Goal: Task Accomplishment & Management: Manage account settings

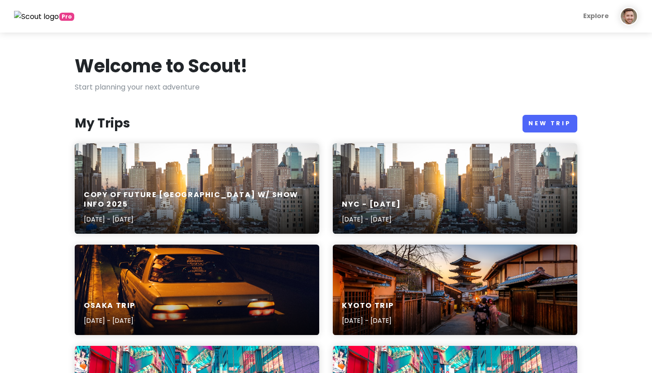
scroll to position [130, 0]
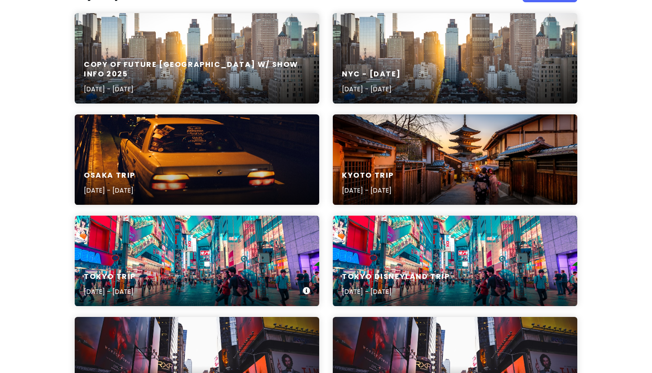
click at [245, 250] on div "Tokyo Trip [DATE] - [DATE]" at bounding box center [197, 261] width 244 height 91
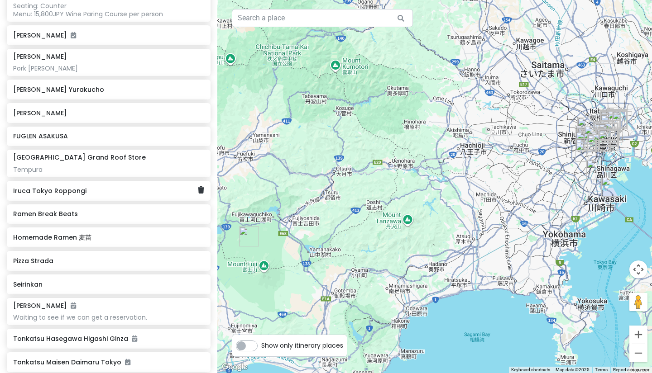
scroll to position [1865, 0]
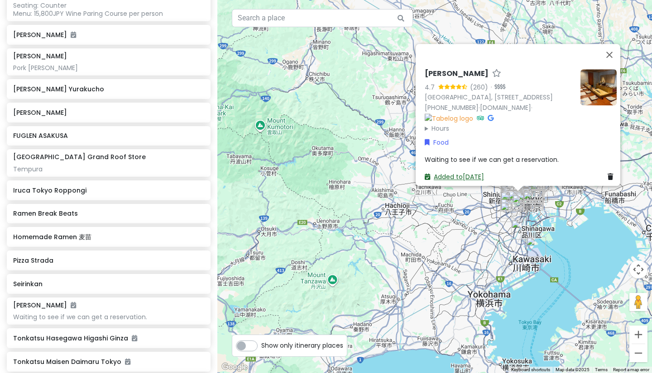
click at [470, 172] on link "Added to [DATE]" at bounding box center [454, 176] width 59 height 9
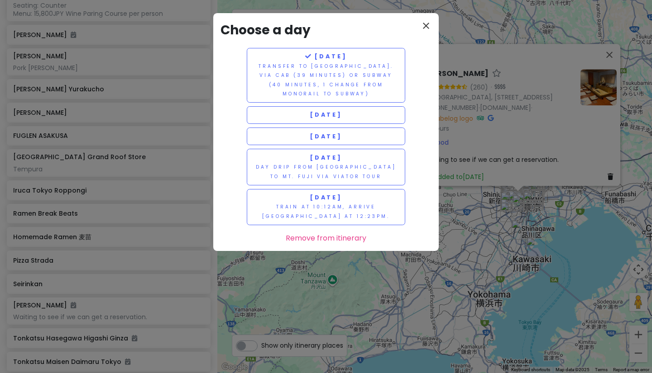
click at [424, 23] on icon "close" at bounding box center [426, 25] width 11 height 11
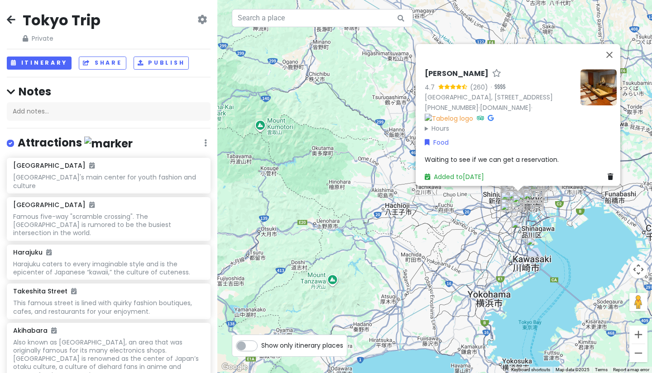
click at [569, 219] on div "Nishiazabu Taku 4.7 (260) · [GEOGRAPHIC_DATA], [STREET_ADDRESS] [PHONE_NUMBER] …" at bounding box center [434, 186] width 435 height 373
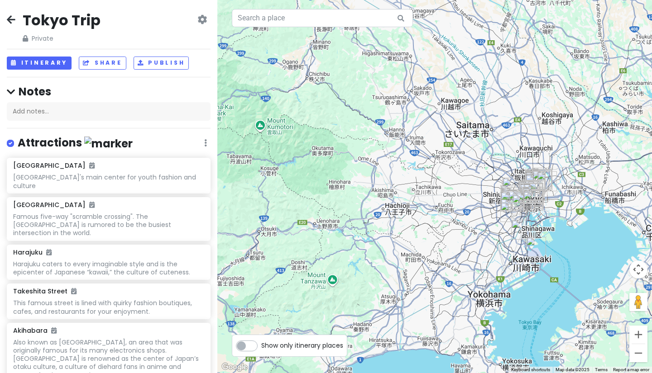
click at [569, 219] on div at bounding box center [434, 186] width 435 height 373
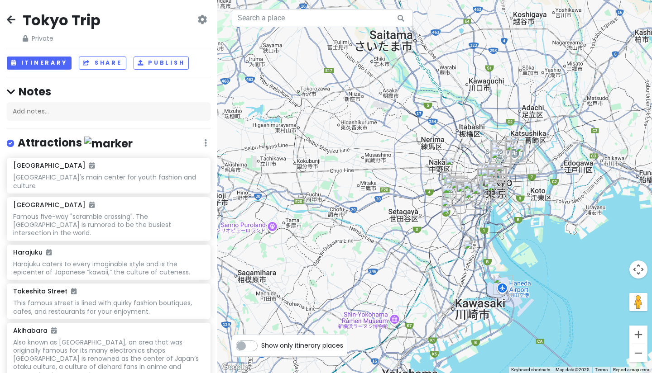
click at [536, 210] on div at bounding box center [434, 186] width 435 height 373
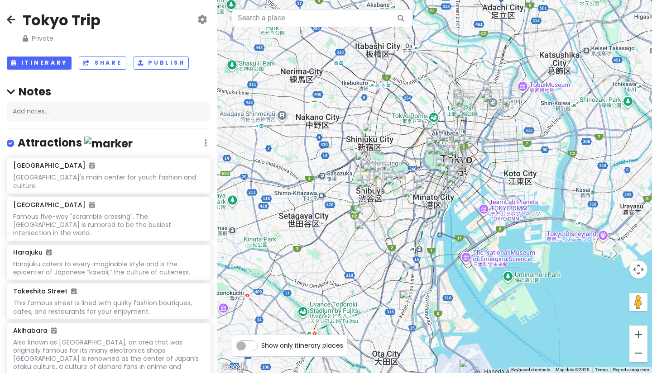
click at [536, 210] on div at bounding box center [434, 186] width 435 height 373
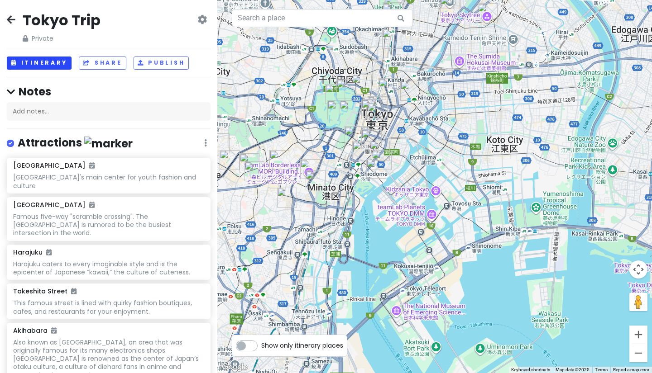
click at [40, 60] on button "Itinerary" at bounding box center [39, 63] width 65 height 13
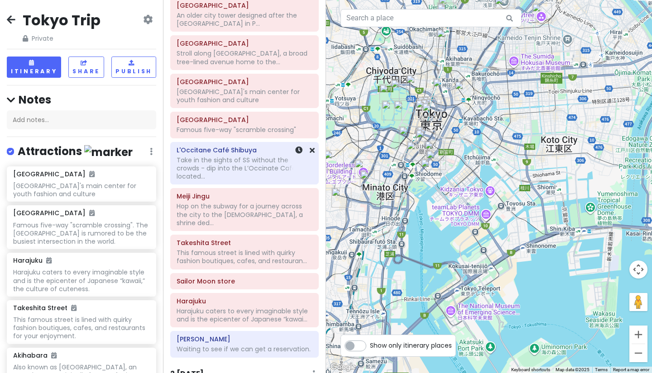
scroll to position [120, 0]
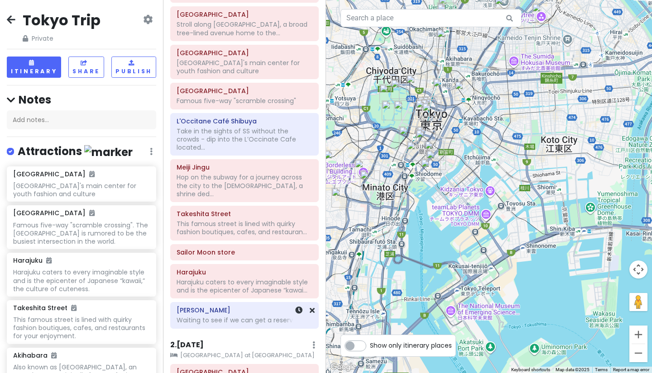
click at [208, 306] on h6 "[PERSON_NAME]" at bounding box center [245, 310] width 136 height 8
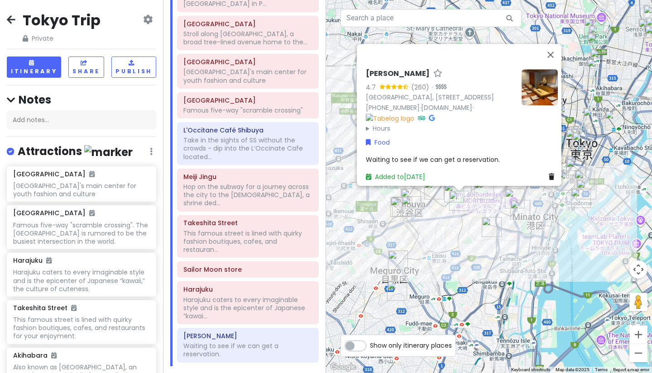
click at [432, 235] on div "Nishiazabu Taku 4.7 (260) · [GEOGRAPHIC_DATA], [STREET_ADDRESS] [PHONE_NUMBER] …" at bounding box center [489, 186] width 326 height 373
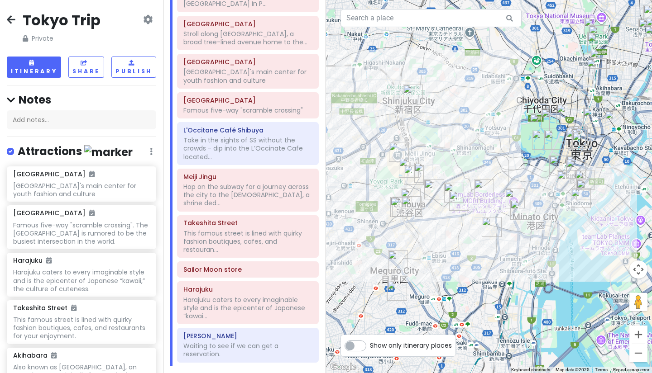
click at [432, 235] on div at bounding box center [489, 186] width 326 height 373
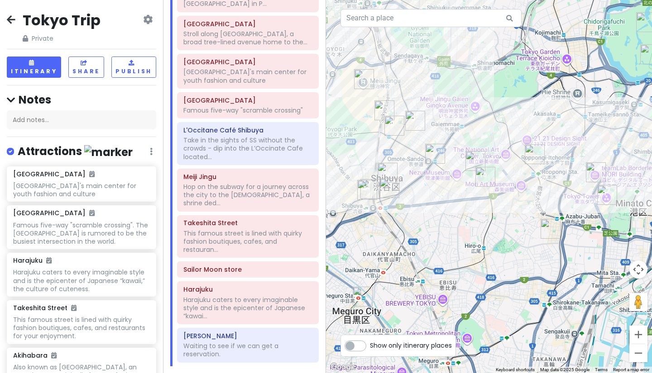
click at [467, 212] on div at bounding box center [489, 186] width 326 height 373
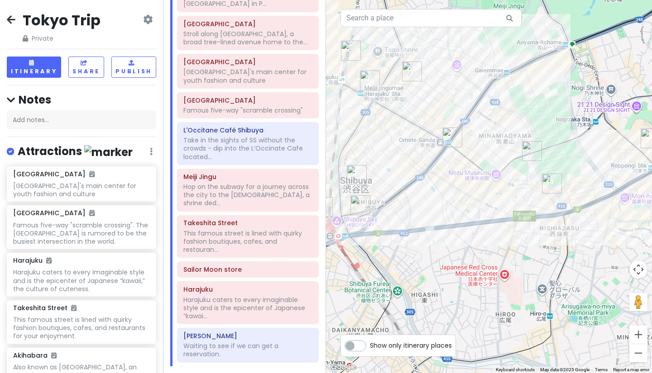
drag, startPoint x: 482, startPoint y: 174, endPoint x: 530, endPoint y: 206, distance: 57.8
click at [530, 206] on div at bounding box center [489, 186] width 326 height 373
click at [408, 73] on img "Harajuku" at bounding box center [412, 72] width 20 height 20
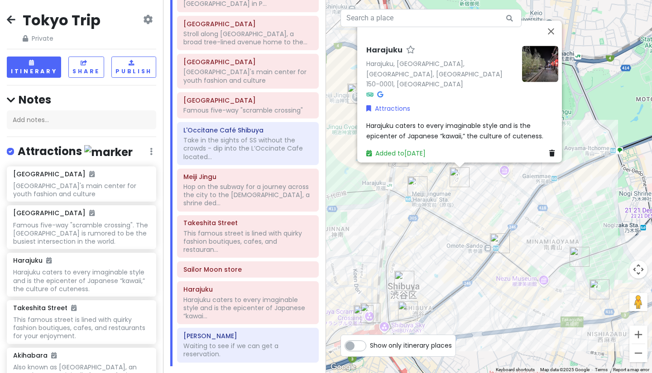
click at [598, 293] on img "Nishiazabu Taku" at bounding box center [599, 290] width 20 height 20
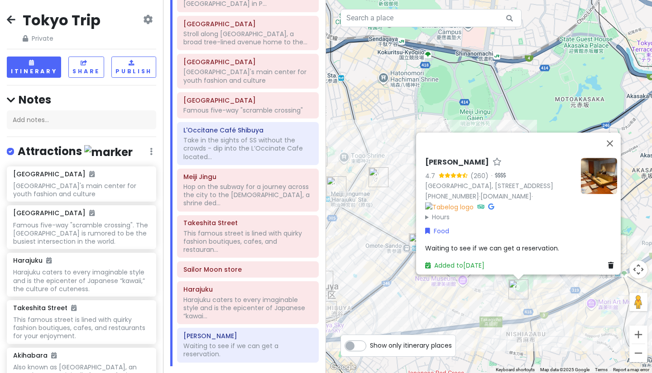
click at [528, 244] on span "Waiting to see if we can get a reservation." at bounding box center [492, 248] width 134 height 9
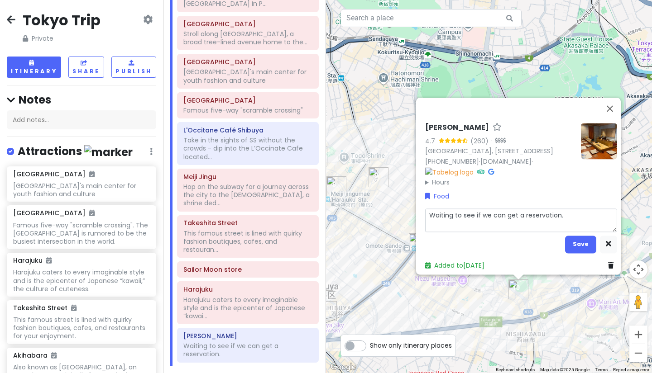
drag, startPoint x: 560, startPoint y: 212, endPoint x: 381, endPoint y: 211, distance: 179.7
click at [381, 211] on div "Nishiazabu Taku 4.7 (260) · [GEOGRAPHIC_DATA], [STREET_ADDRESS] [PHONE_NUMBER] …" at bounding box center [489, 186] width 326 height 373
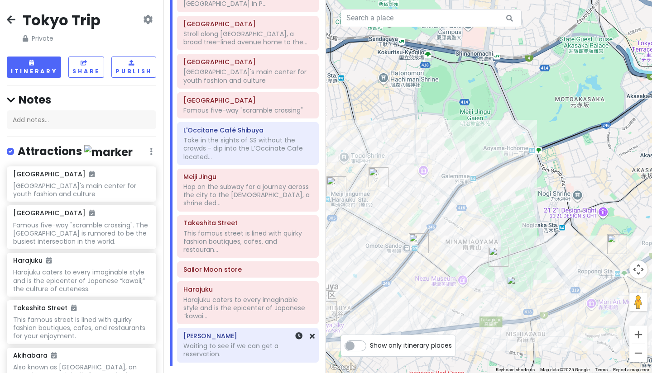
click at [244, 330] on div "[PERSON_NAME] Waiting to see if we can get a reservation." at bounding box center [247, 345] width 129 height 31
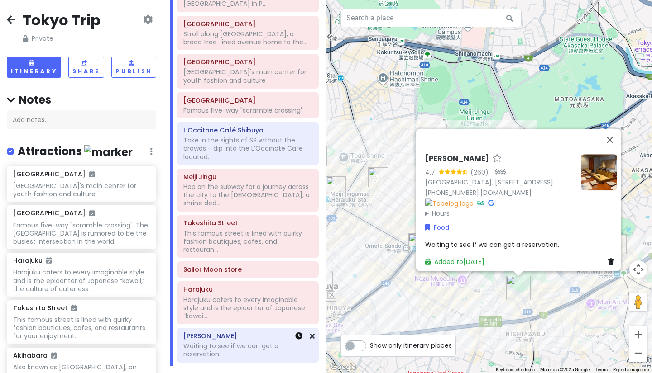
click at [301, 333] on icon at bounding box center [298, 336] width 7 height 7
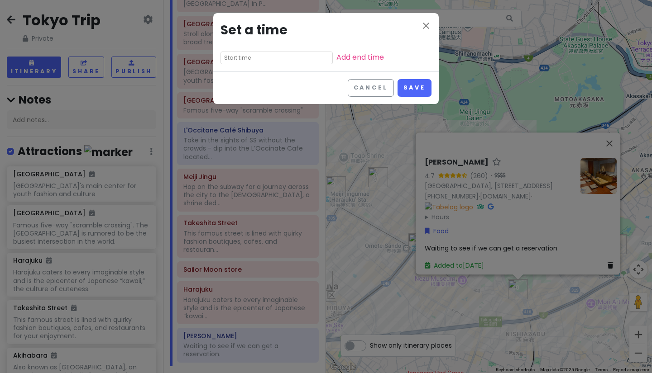
click at [240, 57] on input "text" at bounding box center [276, 58] width 112 height 13
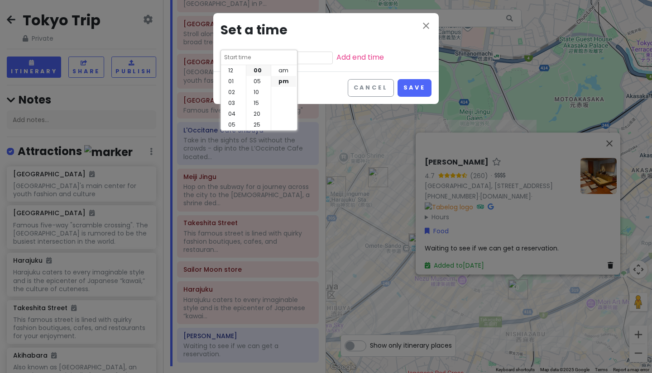
scroll to position [65, 0]
click at [234, 72] on li "06" at bounding box center [233, 70] width 25 height 11
type input "6:00 pm"
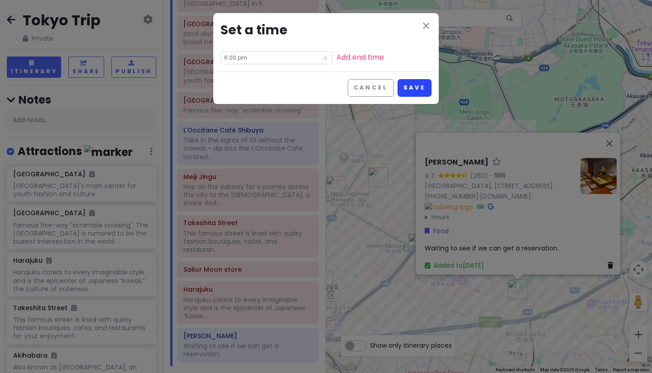
click at [407, 86] on button "Save" at bounding box center [414, 88] width 34 height 18
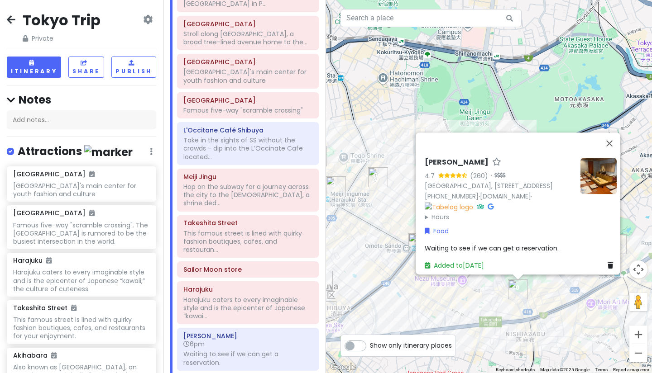
click at [563, 235] on div "Nishiazabu Taku 4.7 (260) · [GEOGRAPHIC_DATA], [STREET_ADDRESS] [PHONE_NUMBER] …" at bounding box center [520, 214] width 199 height 120
click at [557, 244] on div "Waiting to see if we can get a reservation." at bounding box center [521, 249] width 192 height 10
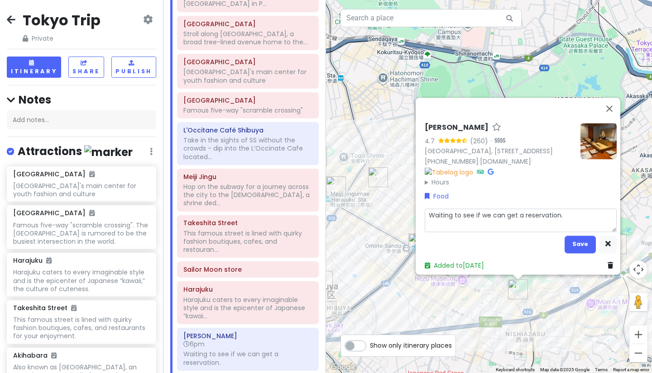
drag, startPoint x: 566, startPoint y: 213, endPoint x: 411, endPoint y: 201, distance: 155.2
click at [411, 204] on div "Nishiazabu Taku 4.7 (260) · [GEOGRAPHIC_DATA], [STREET_ADDRESS] [PHONE_NUMBER] …" at bounding box center [489, 186] width 326 height 373
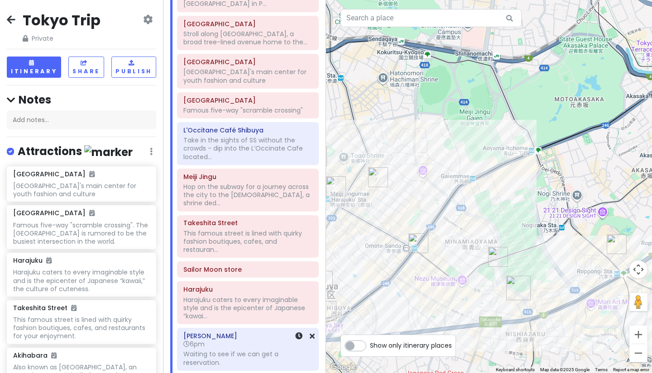
click at [190, 336] on div "[PERSON_NAME] 6pm Waiting to see if we can get a reservation." at bounding box center [247, 349] width 129 height 39
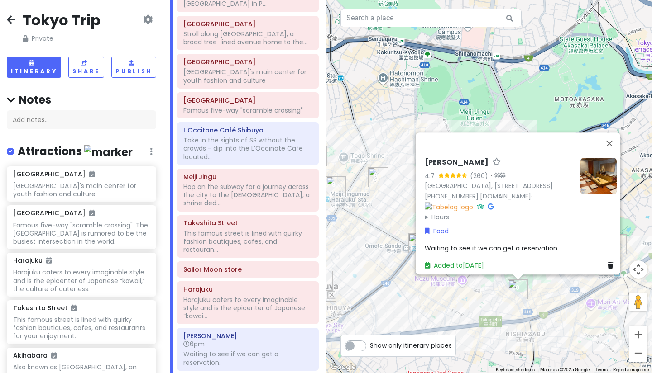
click at [517, 244] on span "Waiting to see if we can get a reservation." at bounding box center [492, 248] width 134 height 9
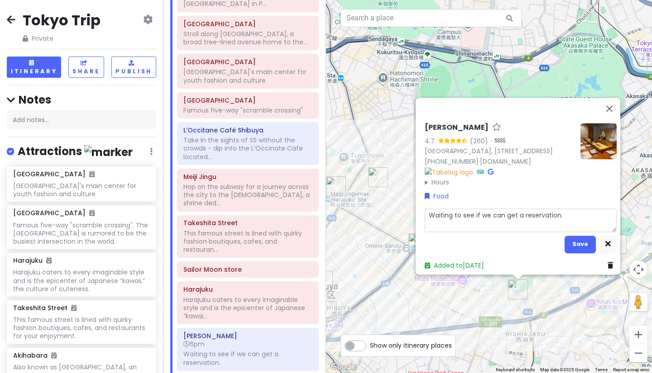
drag, startPoint x: 561, startPoint y: 213, endPoint x: 409, endPoint y: 222, distance: 152.8
click at [409, 222] on div "Nishiazabu Taku 4.7 (260) · [GEOGRAPHIC_DATA], [STREET_ADDRESS] [PHONE_NUMBER] …" at bounding box center [489, 186] width 326 height 373
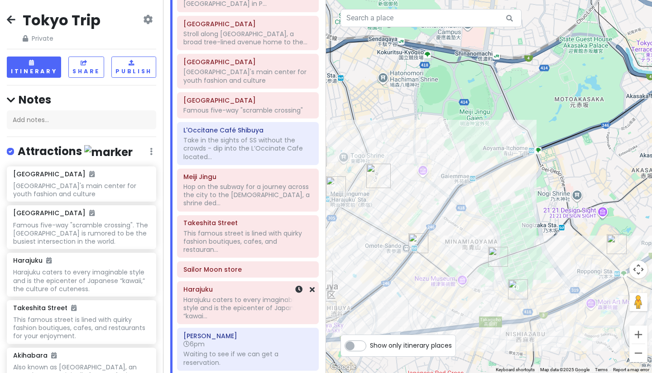
click at [267, 340] on h6 "6pm" at bounding box center [247, 344] width 129 height 8
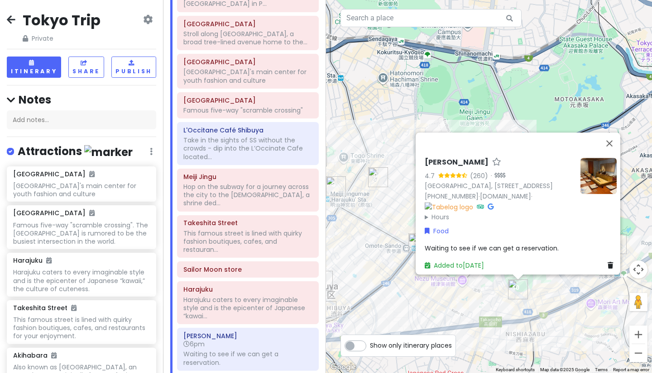
click at [567, 244] on div "Waiting to see if we can get a reservation." at bounding box center [521, 249] width 192 height 10
click at [571, 202] on div "Nishiazabu Taku 4.7 (260) · [GEOGRAPHIC_DATA], [STREET_ADDRESS] [PHONE_NUMBER] …" at bounding box center [520, 214] width 199 height 120
click at [521, 246] on span "Waiting to see if we can get a reservation." at bounding box center [492, 248] width 134 height 9
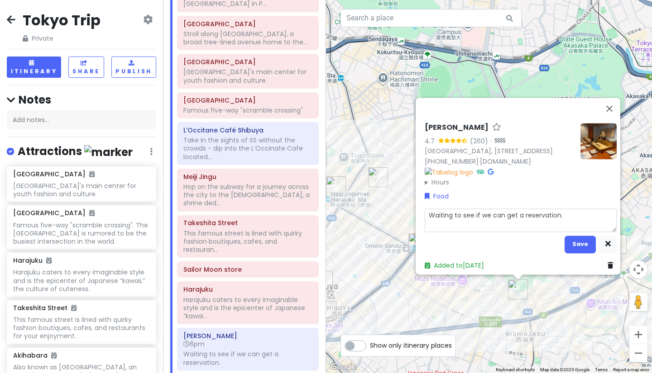
click at [564, 212] on textarea "Waiting to see if we can get a reservation." at bounding box center [521, 221] width 192 height 24
type textarea "x"
type textarea "Waiting to see if we can get a reservation"
type textarea "x"
type textarea "Waiting to see if we can get a reservatio"
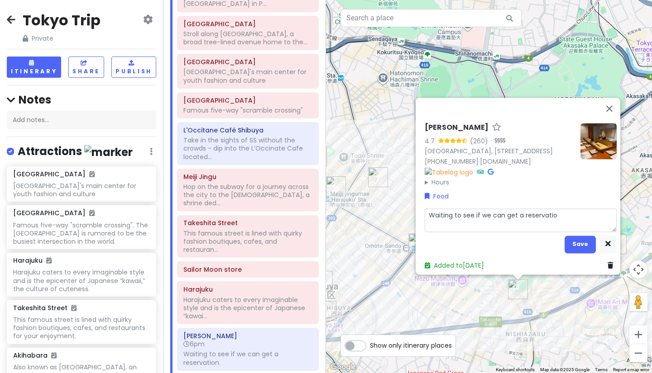
type textarea "x"
type textarea "Waiting to see if we can get a reservati"
type textarea "x"
type textarea "Waiting to see if we can get a reservat"
type textarea "x"
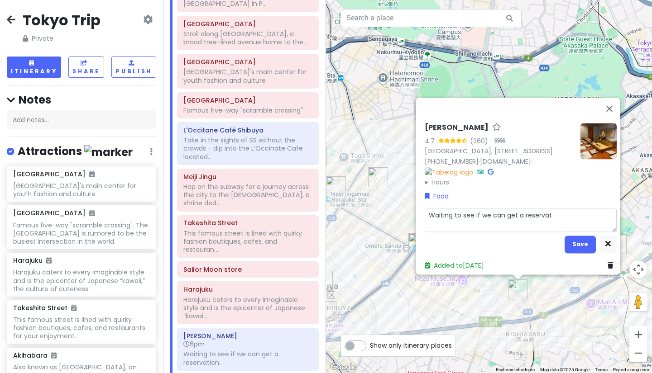
type textarea "Waiting to see if we can get a reserva"
type textarea "x"
type textarea "Waiting to see if we can get a reserv"
type textarea "x"
type textarea "Waiting to see if we can get a [PERSON_NAME]"
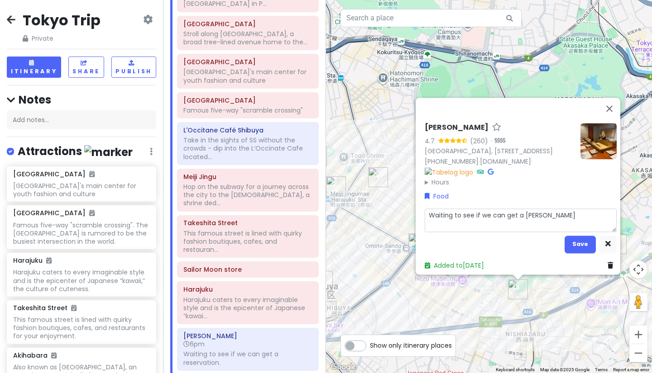
type textarea "x"
type textarea "Waiting to see if we can get a rese"
type textarea "x"
type textarea "Waiting to see if we can get a res"
type textarea "x"
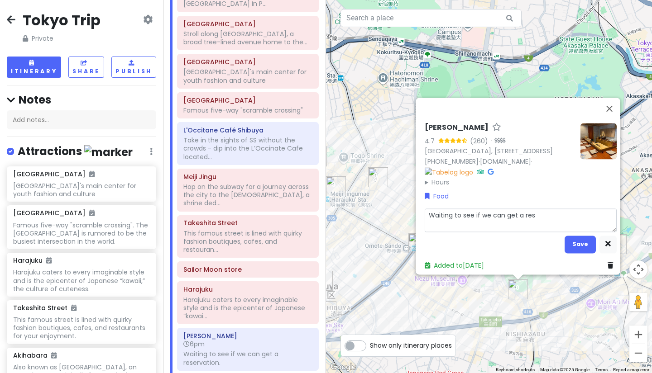
type textarea "Waiting to see if we can get a re"
type textarea "x"
type textarea "Waiting to see if we can get a r"
type textarea "x"
type textarea "Waiting to see if we can get a"
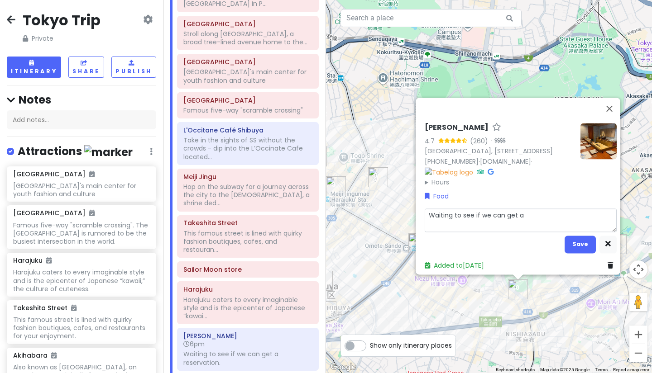
type textarea "x"
type textarea "Waiting to see if we can get a"
type textarea "x"
type textarea "Waiting to see if we can get"
type textarea "x"
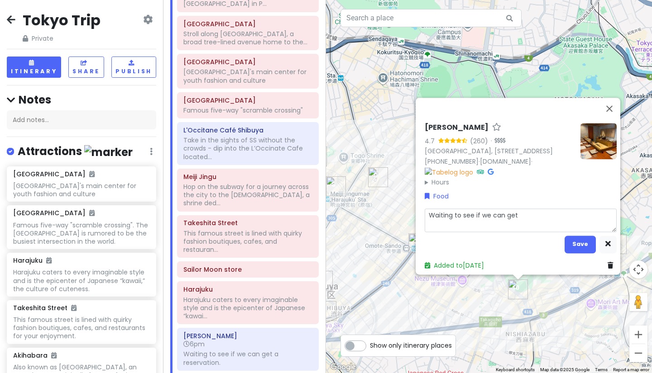
type textarea "Waiting to see if we can get"
type textarea "x"
type textarea "Waiting to see if we can ge"
type textarea "x"
type textarea "Waiting to see if we can g"
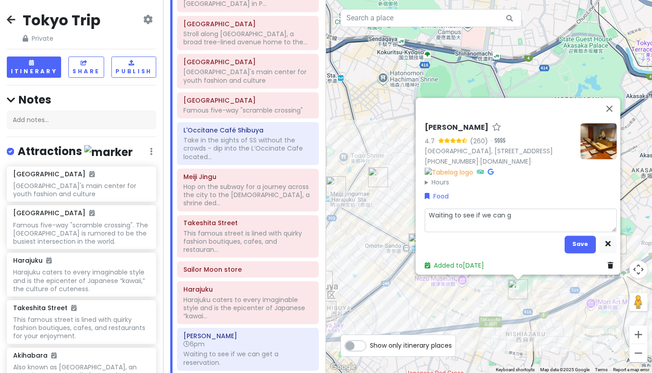
type textarea "x"
type textarea "Waiting to see if we can"
type textarea "x"
type textarea "Waiting to see if we can"
type textarea "x"
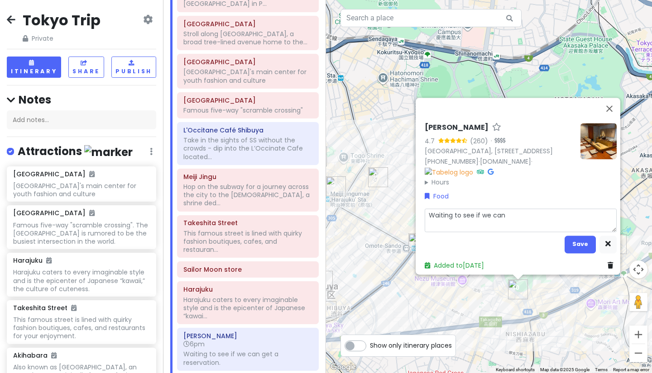
type textarea "Waiting to see if we ca"
type textarea "x"
type textarea "Waiting to see if we c"
type textarea "x"
type textarea "Waiting to see if we"
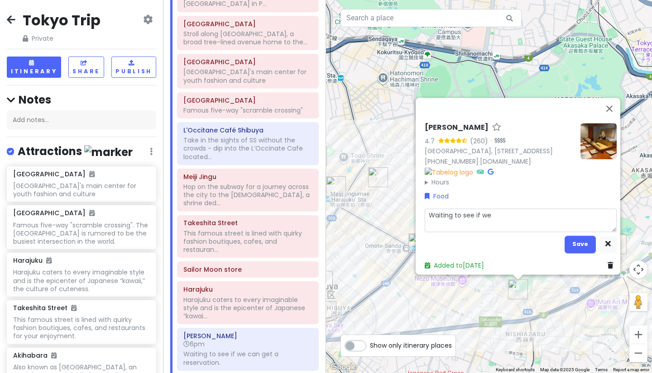
type textarea "x"
type textarea "Waiting to see if we"
type textarea "x"
type textarea "Waiting to see if w"
type textarea "x"
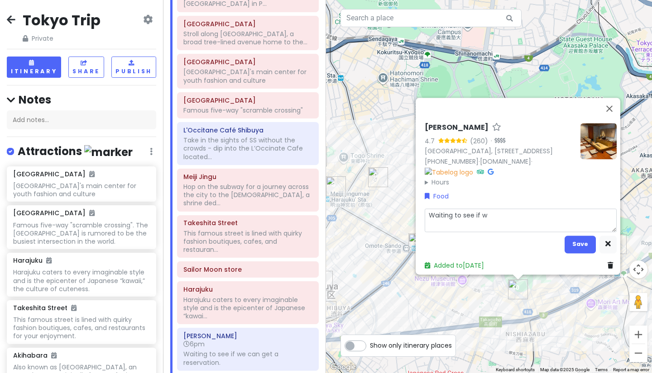
type textarea "Waiting to see if"
type textarea "x"
type textarea "Waiting to see if"
type textarea "x"
type textarea "Waiting to see i"
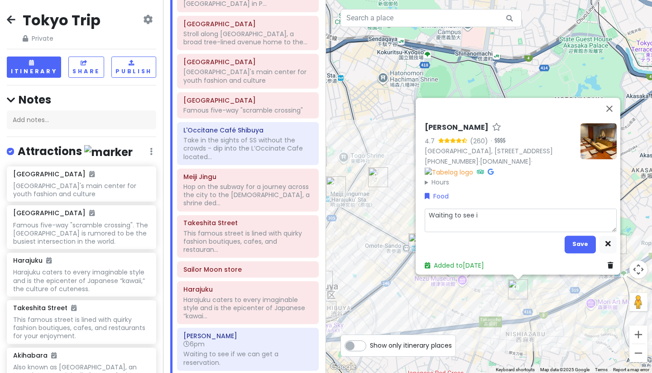
type textarea "x"
type textarea "Waiting to see"
type textarea "x"
type textarea "Waiting to see"
type textarea "x"
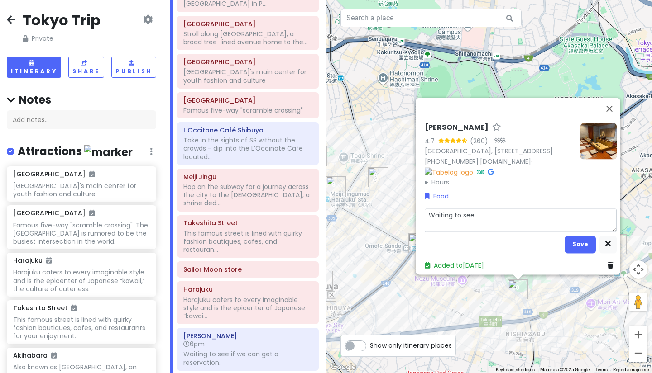
type textarea "Waiting to se"
type textarea "x"
type textarea "Waiting to s"
type textarea "x"
type textarea "Waiting to"
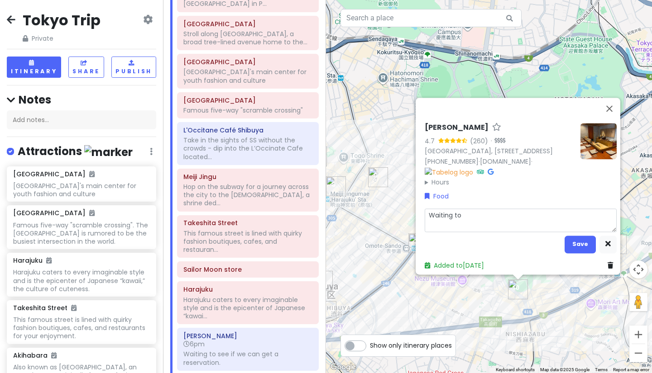
type textarea "x"
type textarea "Waiting to"
type textarea "x"
type textarea "Waiting t"
type textarea "x"
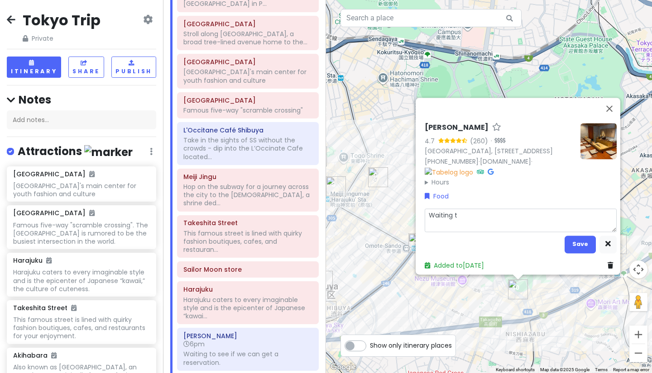
type textarea "Waiting"
type textarea "x"
type textarea "Waiting"
type textarea "x"
type textarea "Waitin"
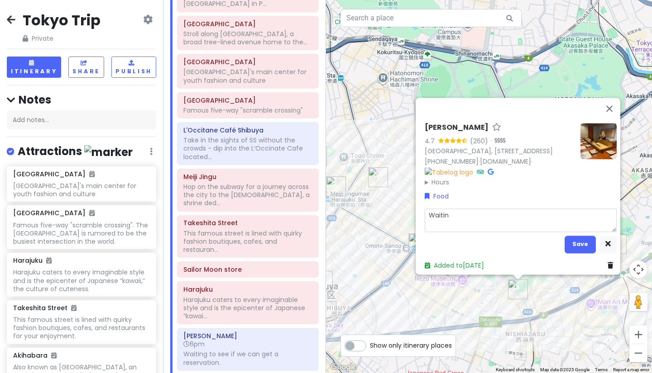
type textarea "x"
type textarea "Waiti"
type textarea "x"
type textarea "Wait"
type textarea "x"
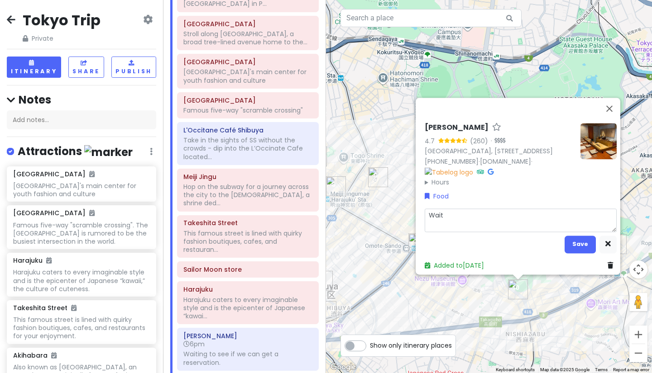
type textarea "Wai"
type textarea "x"
type textarea "Wa"
type textarea "x"
type textarea "W"
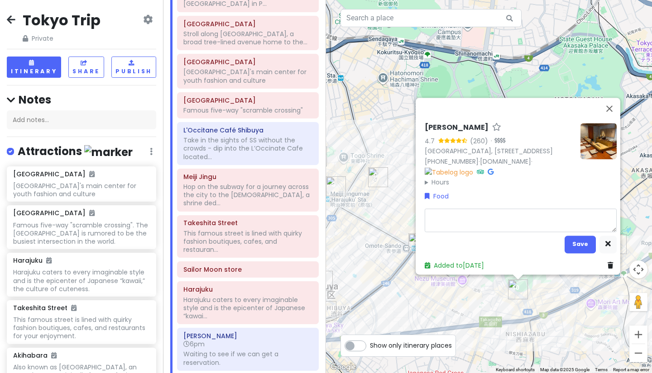
type textarea "x"
type textarea "S"
type textarea "x"
type textarea "Se"
type textarea "x"
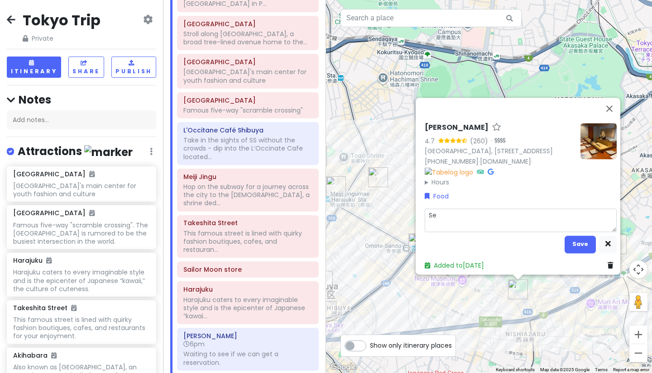
type textarea "Sea"
type textarea "x"
type textarea "Seat"
type textarea "x"
type textarea "Seati"
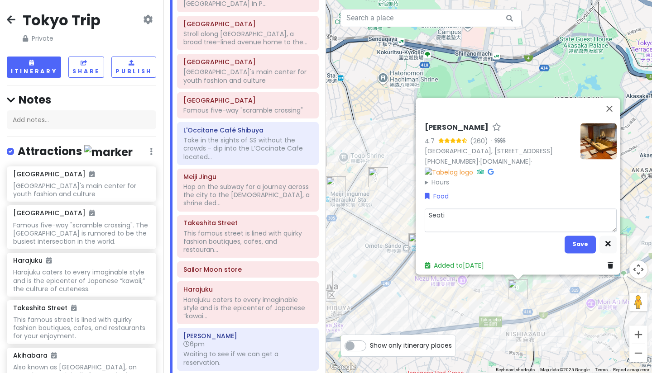
type textarea "x"
type textarea "Seatin"
type textarea "x"
type textarea "Seating"
type textarea "x"
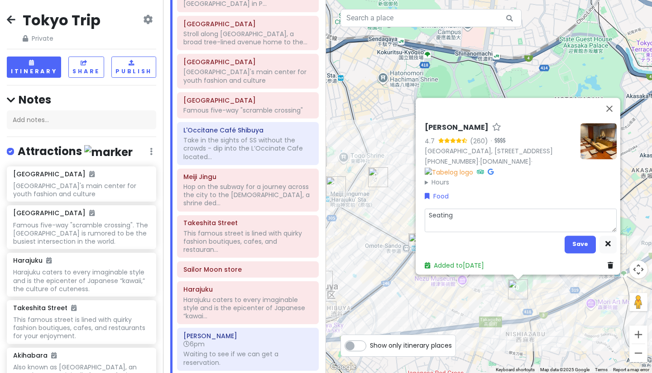
type textarea "Seating:"
type textarea "x"
type textarea "Seating:"
type textarea "x"
type textarea "Seating: C"
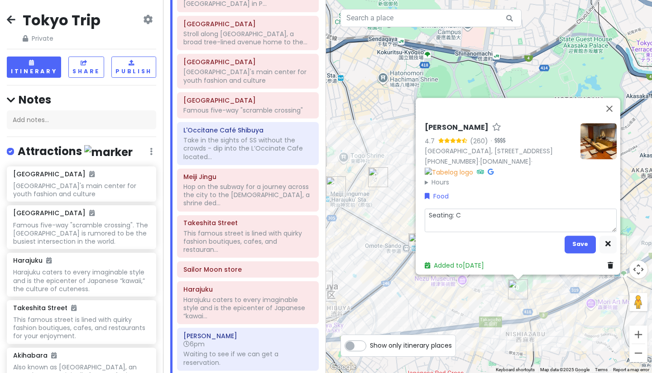
type textarea "x"
type textarea "Seating: Co"
type textarea "x"
type textarea "Seating: Cou"
type textarea "x"
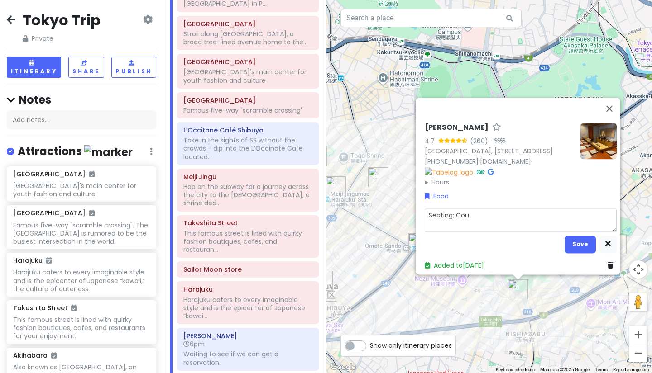
type textarea "Seating: Coun"
type textarea "x"
type textarea "Seating: Count"
type textarea "x"
type textarea "Seating: Counte"
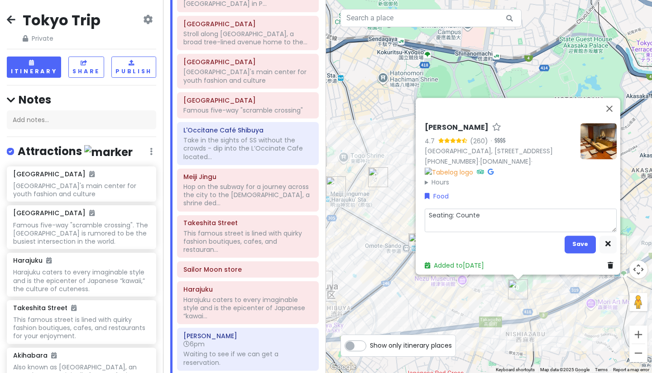
type textarea "x"
type textarea "Seating: Counter"
type textarea "x"
type textarea "Seating: Counter"
type textarea "x"
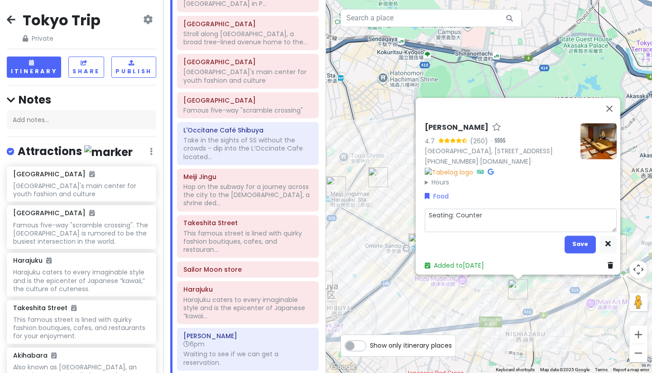
type textarea "Seating: Counter S"
type textarea "x"
type textarea "Seating: Counter Se"
type textarea "x"
type textarea "Seating: Counter Sea"
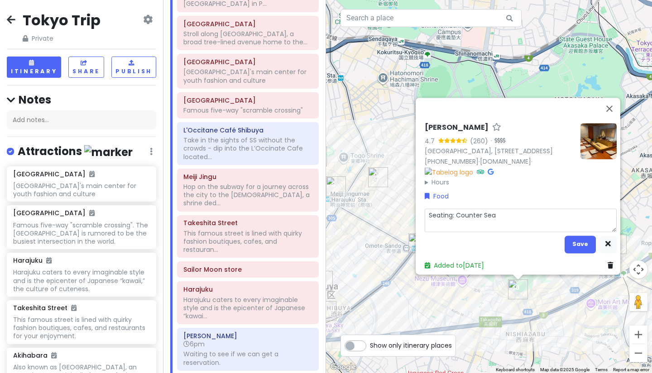
type textarea "x"
type textarea "Seating: Counter Seat"
type textarea "x"
type textarea "Seating: Counter Seat"
type textarea "x"
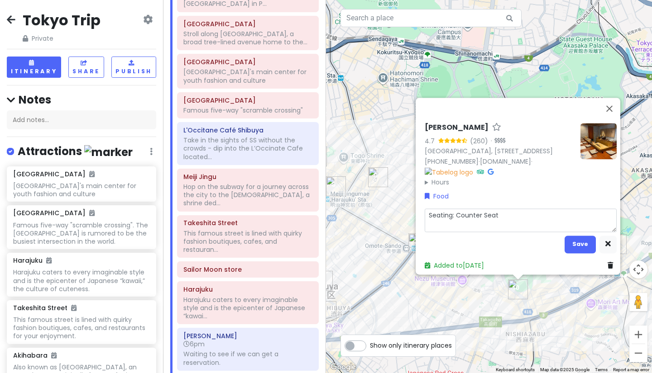
type textarea "Seating: Counter Seat Menu: Omakase JPY33,000 per person"
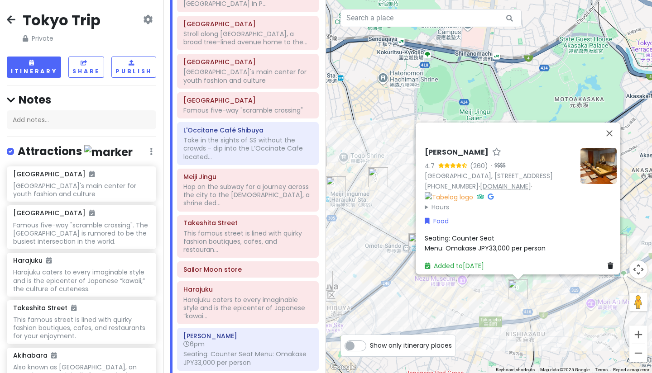
click at [507, 183] on link "[DOMAIN_NAME]" at bounding box center [505, 186] width 51 height 9
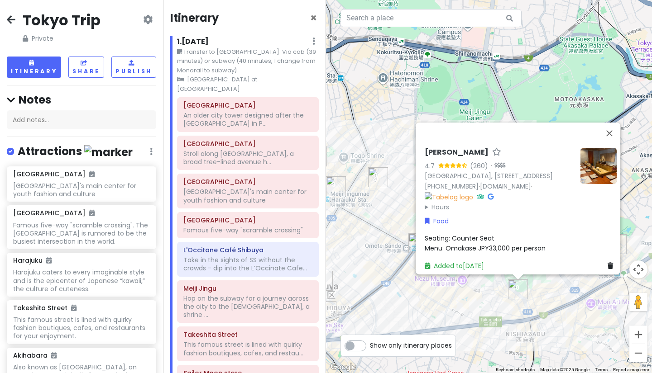
scroll to position [130, 0]
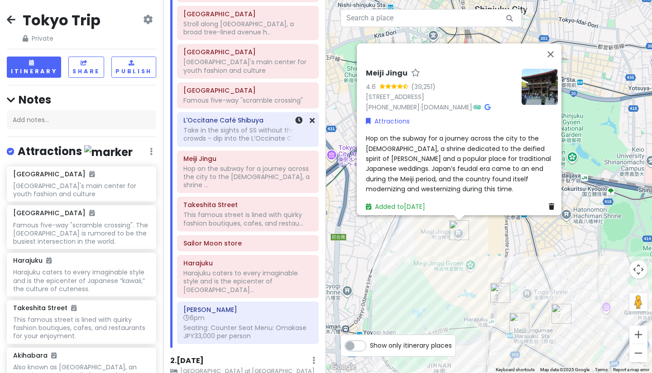
click at [227, 126] on div "Take in the sights of SS without the crowds - dip into the L’Occinate Cafe..." at bounding box center [247, 134] width 129 height 16
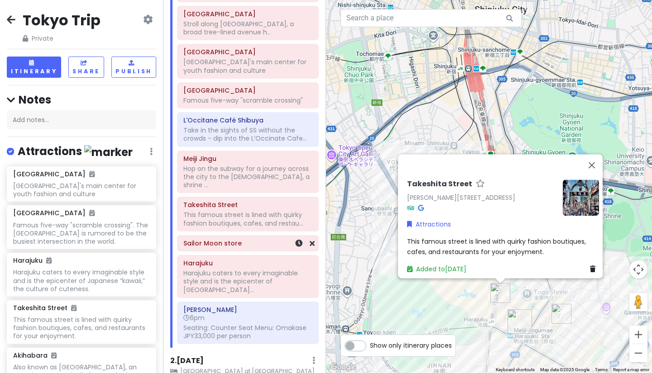
click at [236, 239] on h6 "Sailor Moon store" at bounding box center [247, 243] width 129 height 8
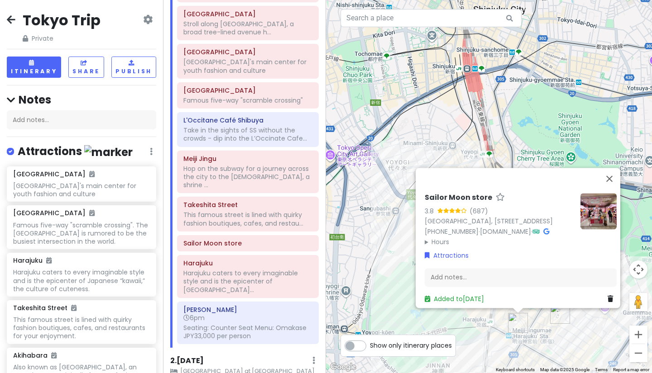
click at [585, 193] on img at bounding box center [598, 211] width 36 height 36
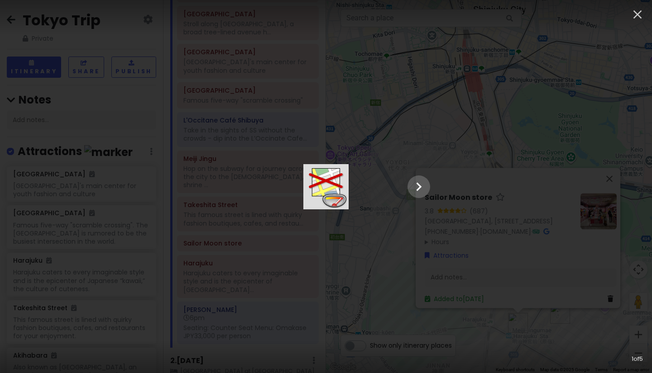
click at [439, 164] on div at bounding box center [326, 186] width 226 height 45
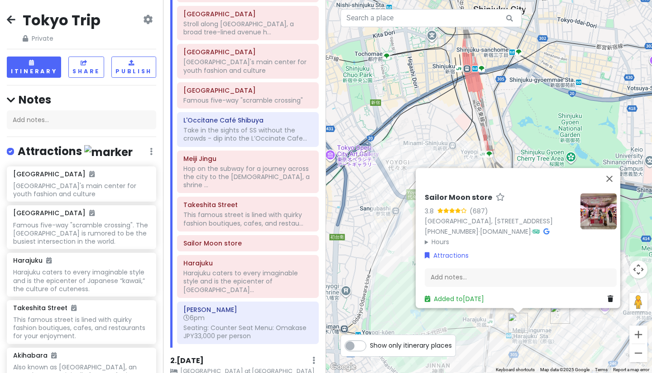
click at [420, 124] on div "Sailor Moon store 3.8 (687) [GEOGRAPHIC_DATA], [STREET_ADDRESS] [PHONE_NUMBER] …" at bounding box center [489, 186] width 326 height 373
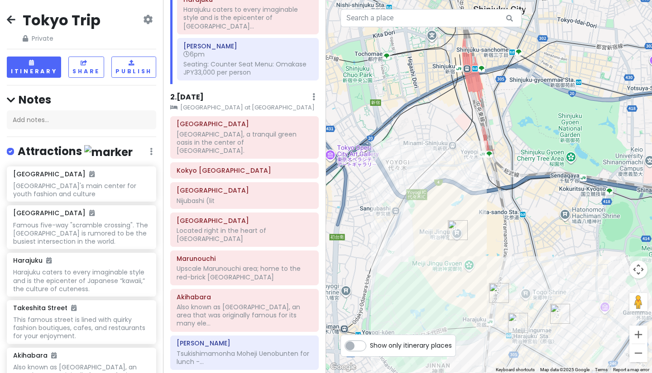
scroll to position [411, 0]
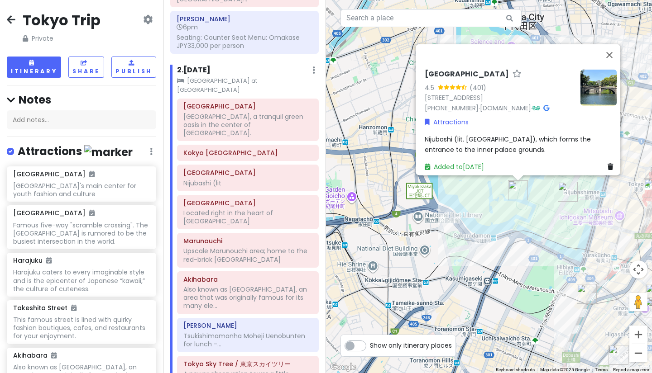
click at [632, 359] on button "Zoom out" at bounding box center [638, 353] width 18 height 18
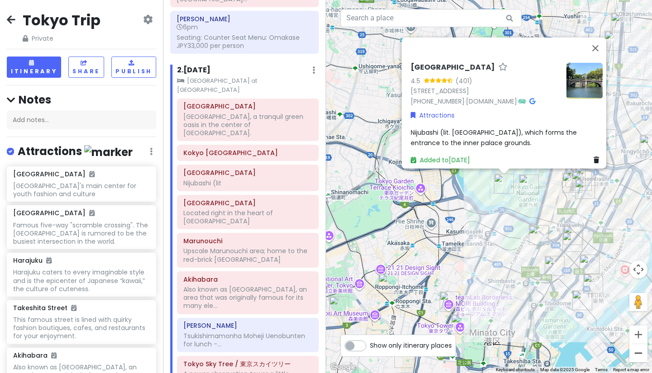
click at [636, 356] on button "Zoom out" at bounding box center [638, 353] width 18 height 18
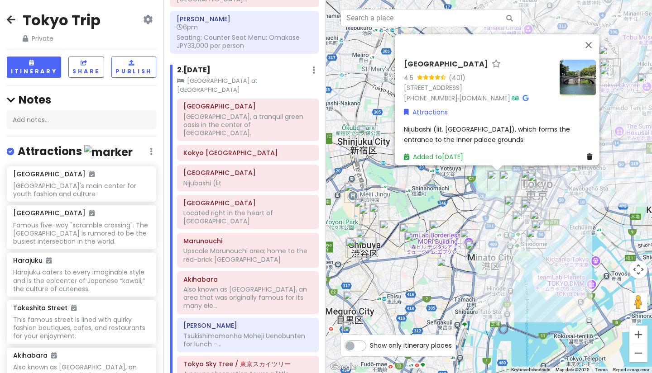
click at [636, 356] on button "Zoom out" at bounding box center [638, 353] width 18 height 18
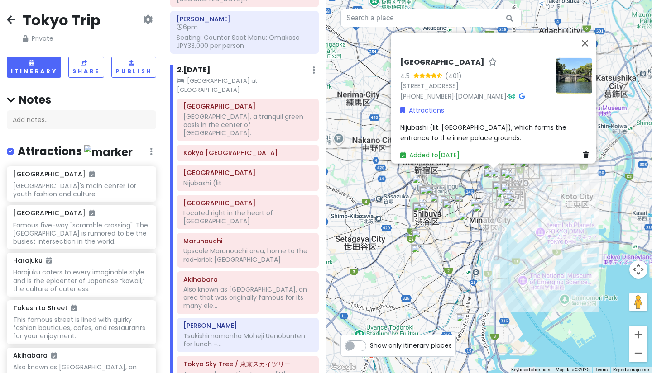
click at [636, 356] on button "Zoom out" at bounding box center [638, 353] width 18 height 18
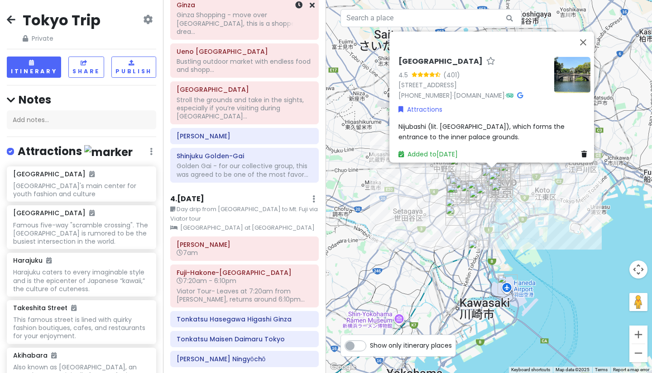
scroll to position [0, 0]
click at [9, 19] on icon at bounding box center [11, 19] width 9 height 7
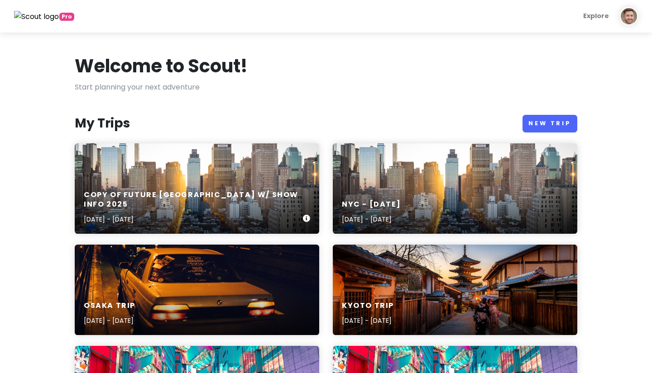
click at [127, 153] on div "Copy of Future [GEOGRAPHIC_DATA] w/ Show Info [DATE], 2025 - [DATE]" at bounding box center [197, 188] width 244 height 91
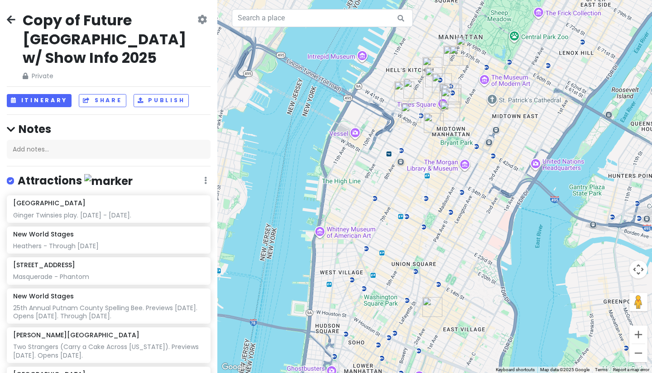
click at [9, 16] on icon at bounding box center [11, 19] width 9 height 7
